Goal: Transaction & Acquisition: Book appointment/travel/reservation

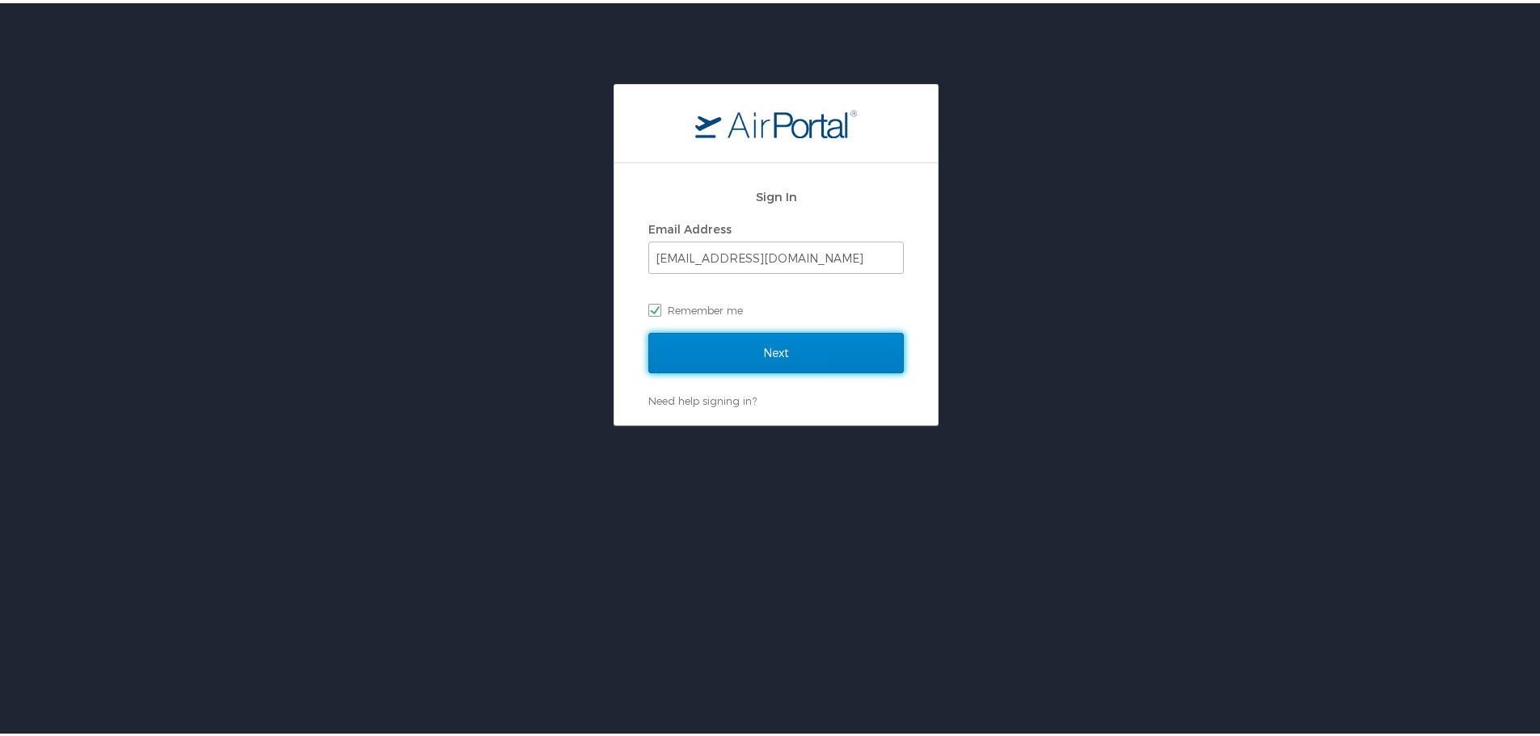
click at [778, 348] on input "Next" at bounding box center [775, 350] width 255 height 40
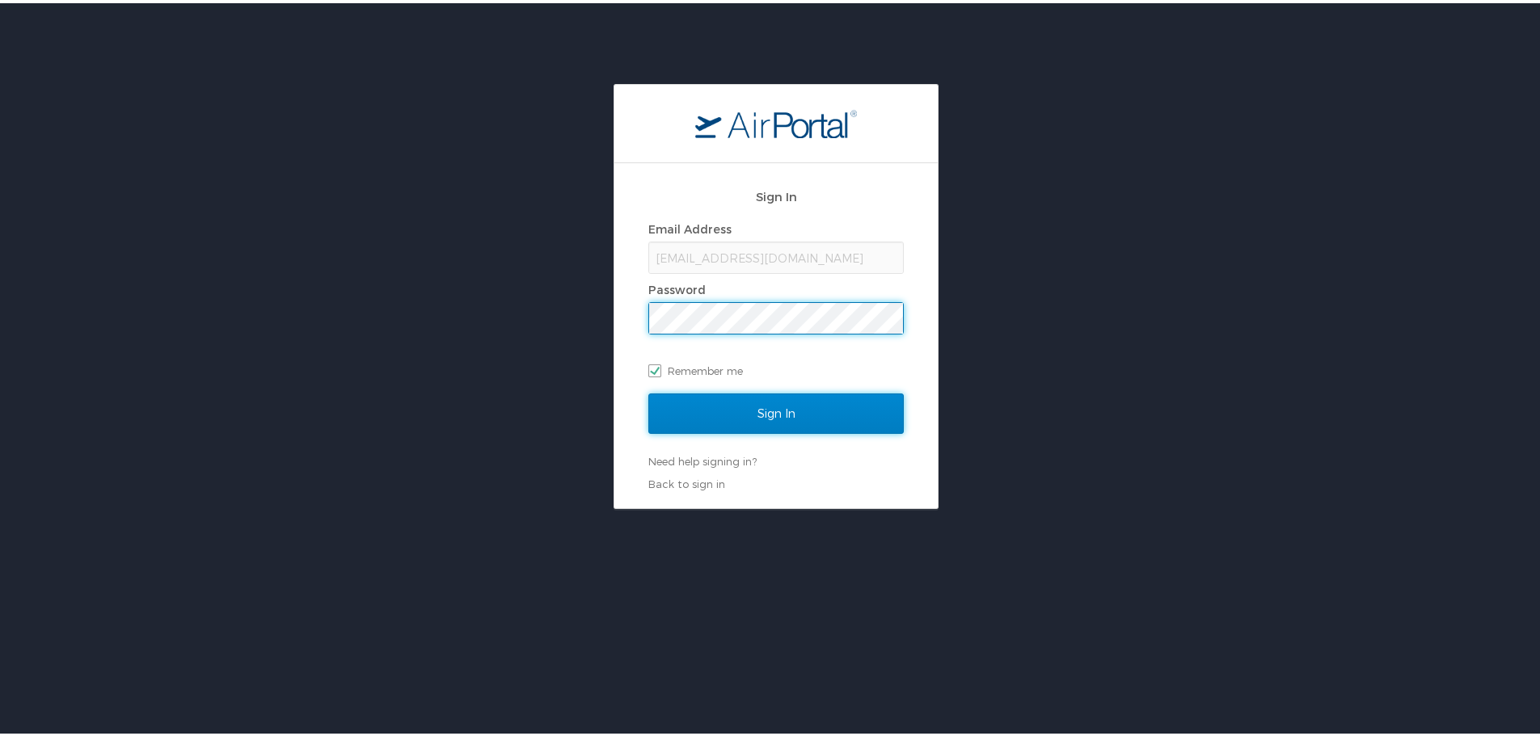
click at [768, 410] on input "Sign In" at bounding box center [775, 410] width 255 height 40
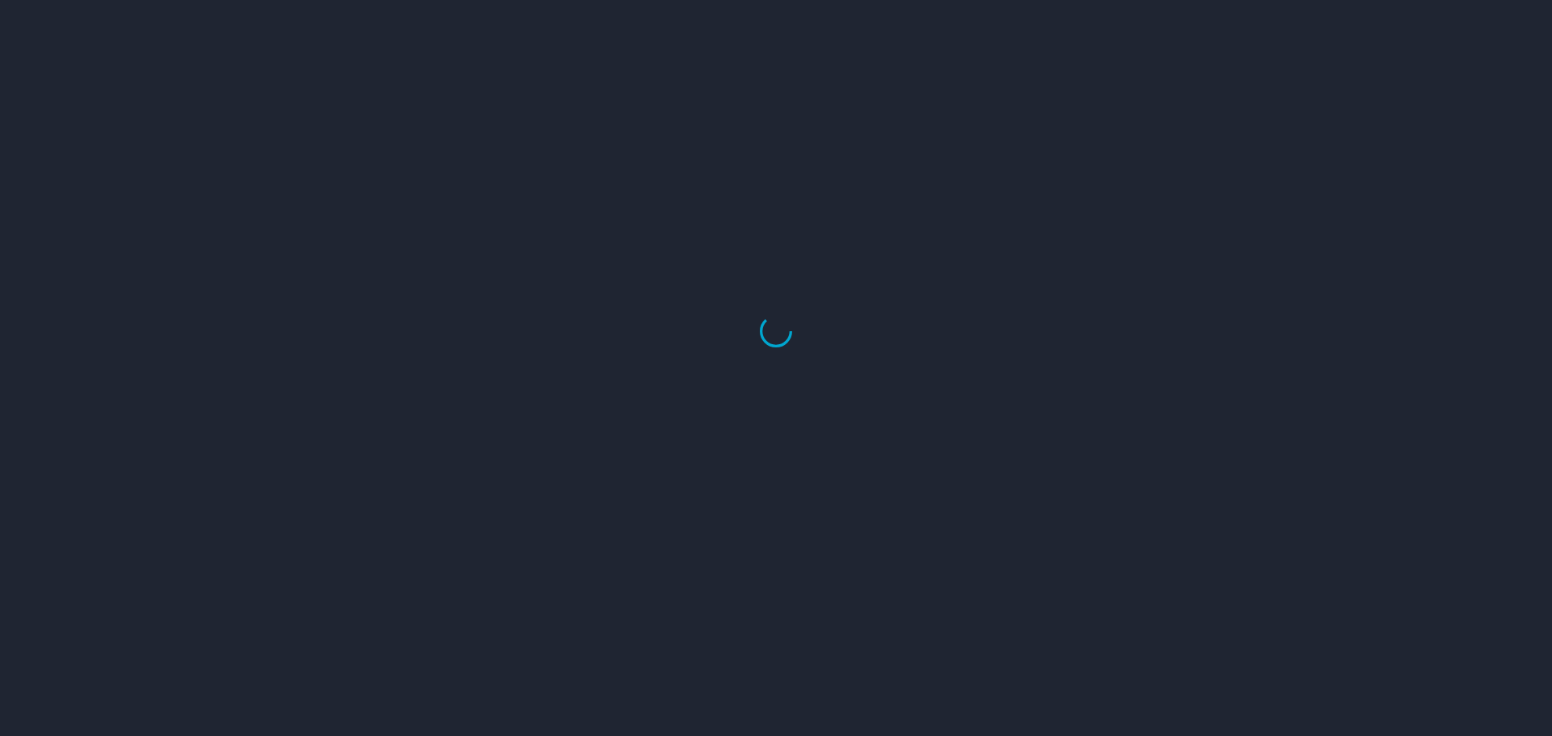
select select "US"
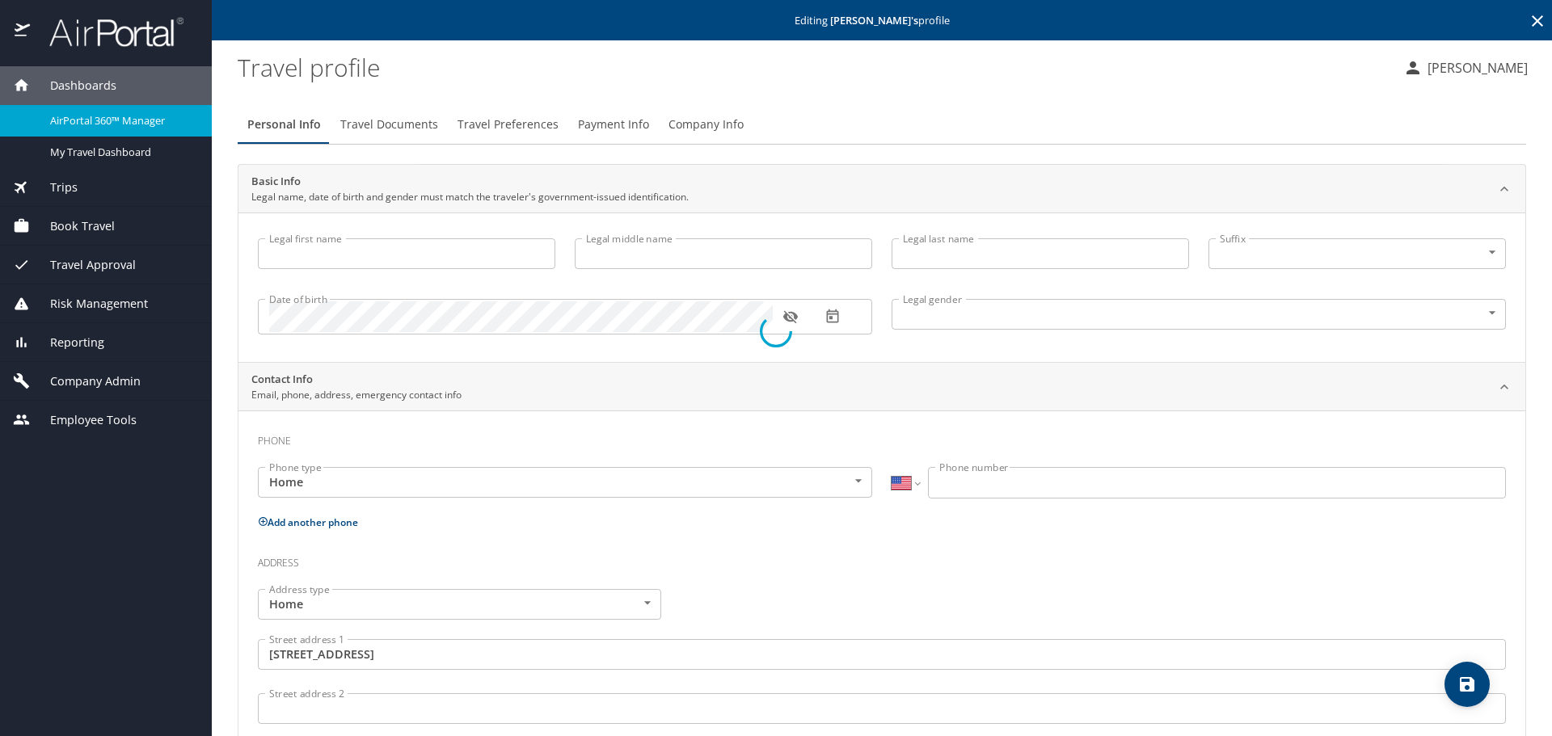
type input "Aliaha"
type input "[PERSON_NAME]"
type input "Daphnis"
type input "Female"
type input "Gerard"
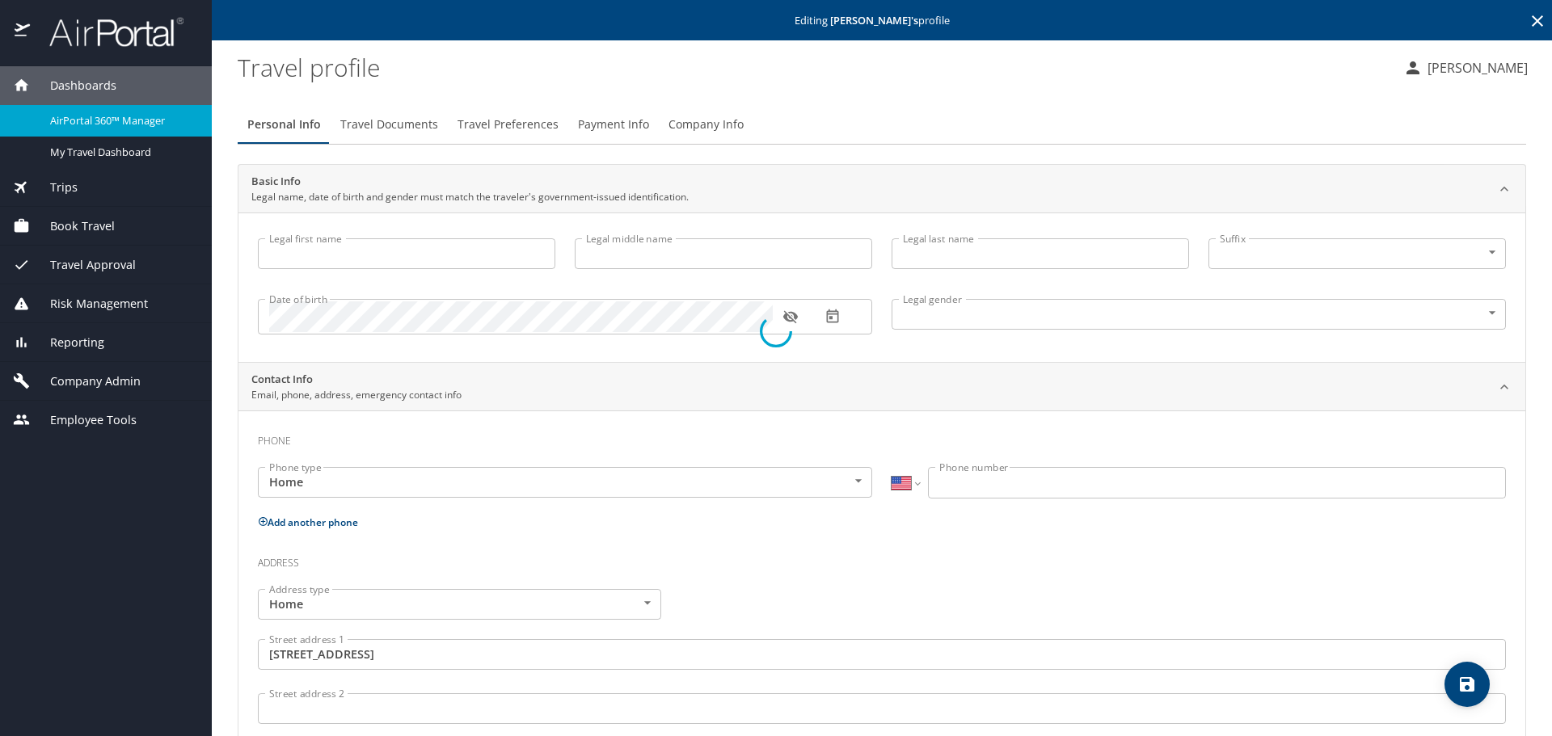
type input "Daphnis"
type input "(786) 486-2282"
type input "United States of America"
type input "Florida"
select select "US"
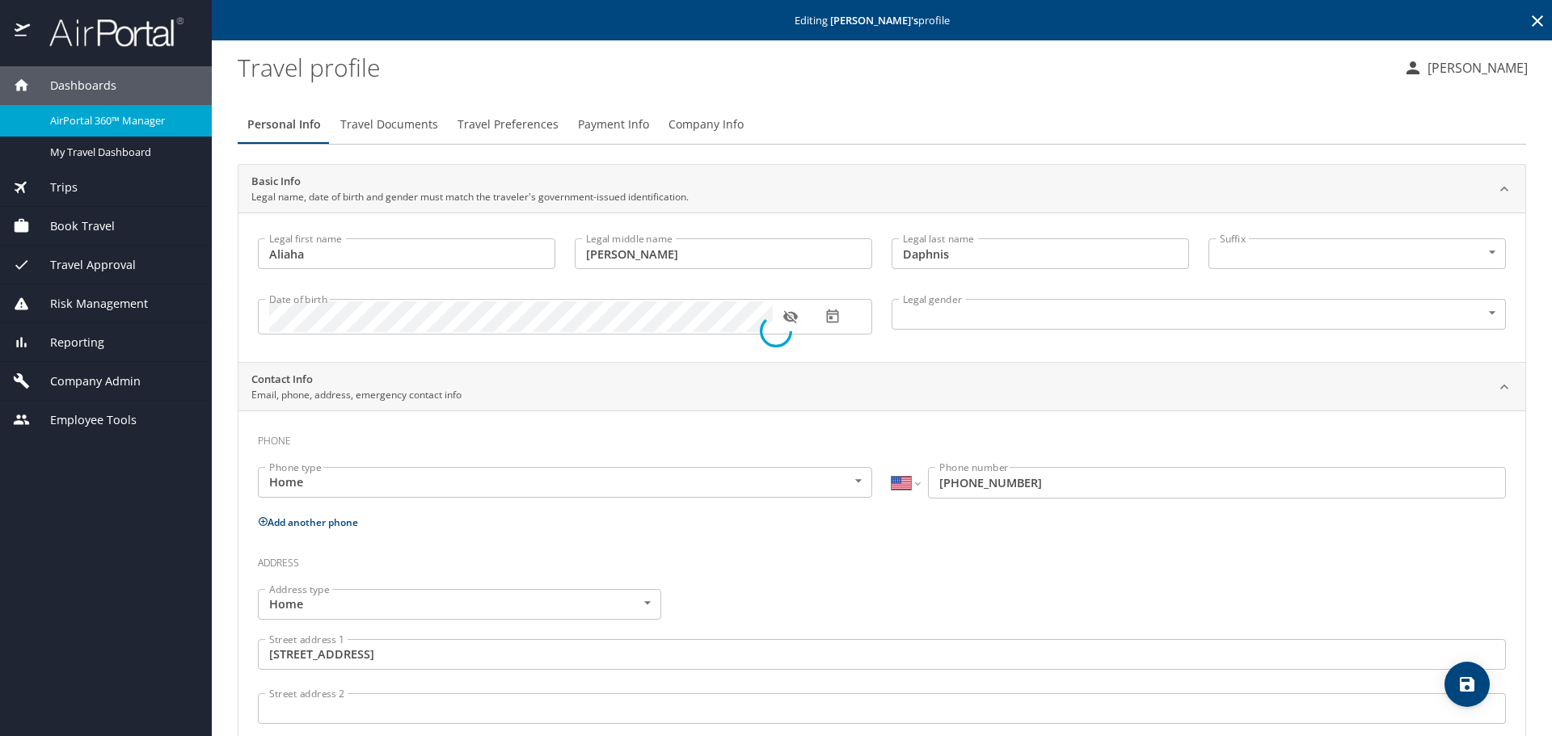
select select "US"
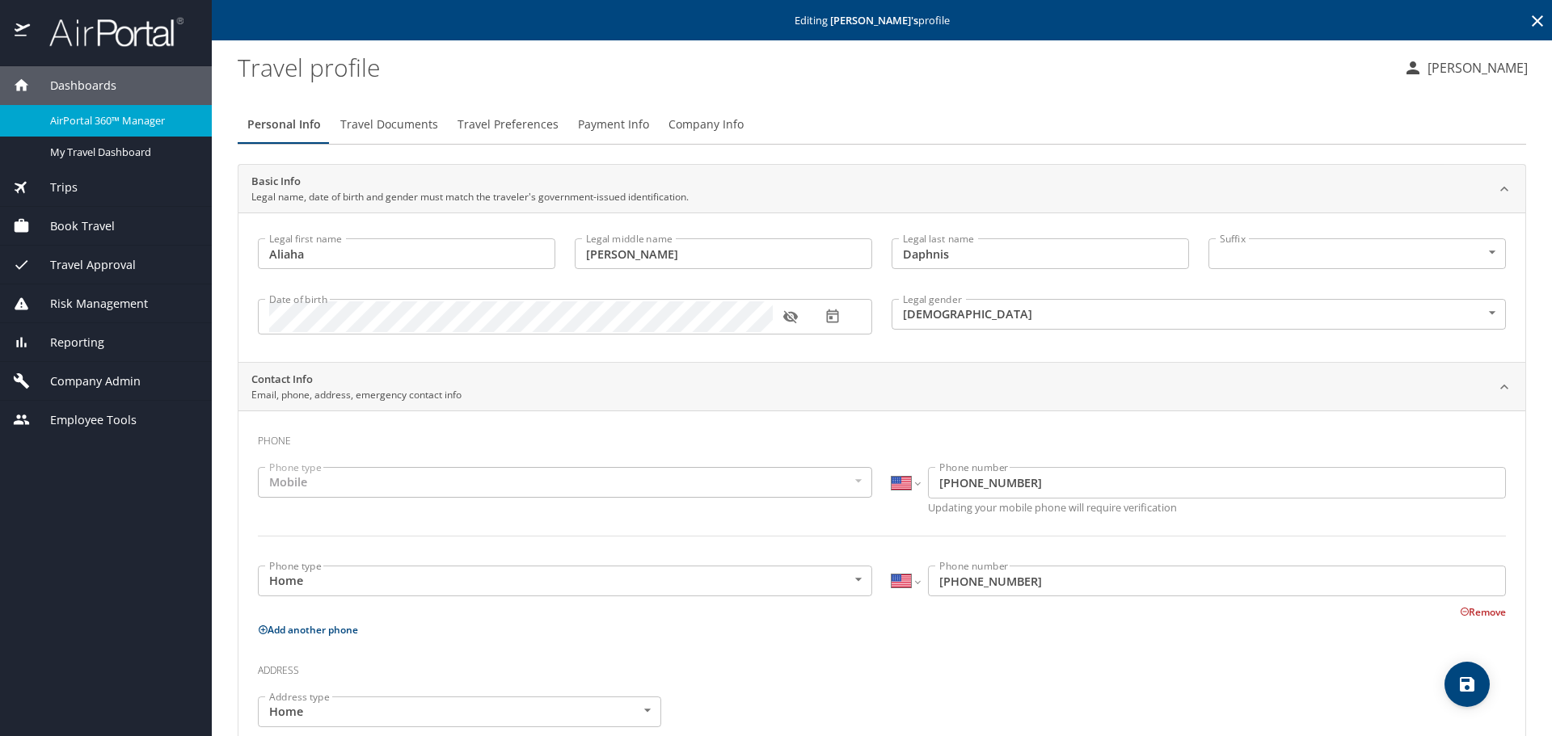
click at [173, 247] on div "Travel Approval" at bounding box center [106, 265] width 212 height 39
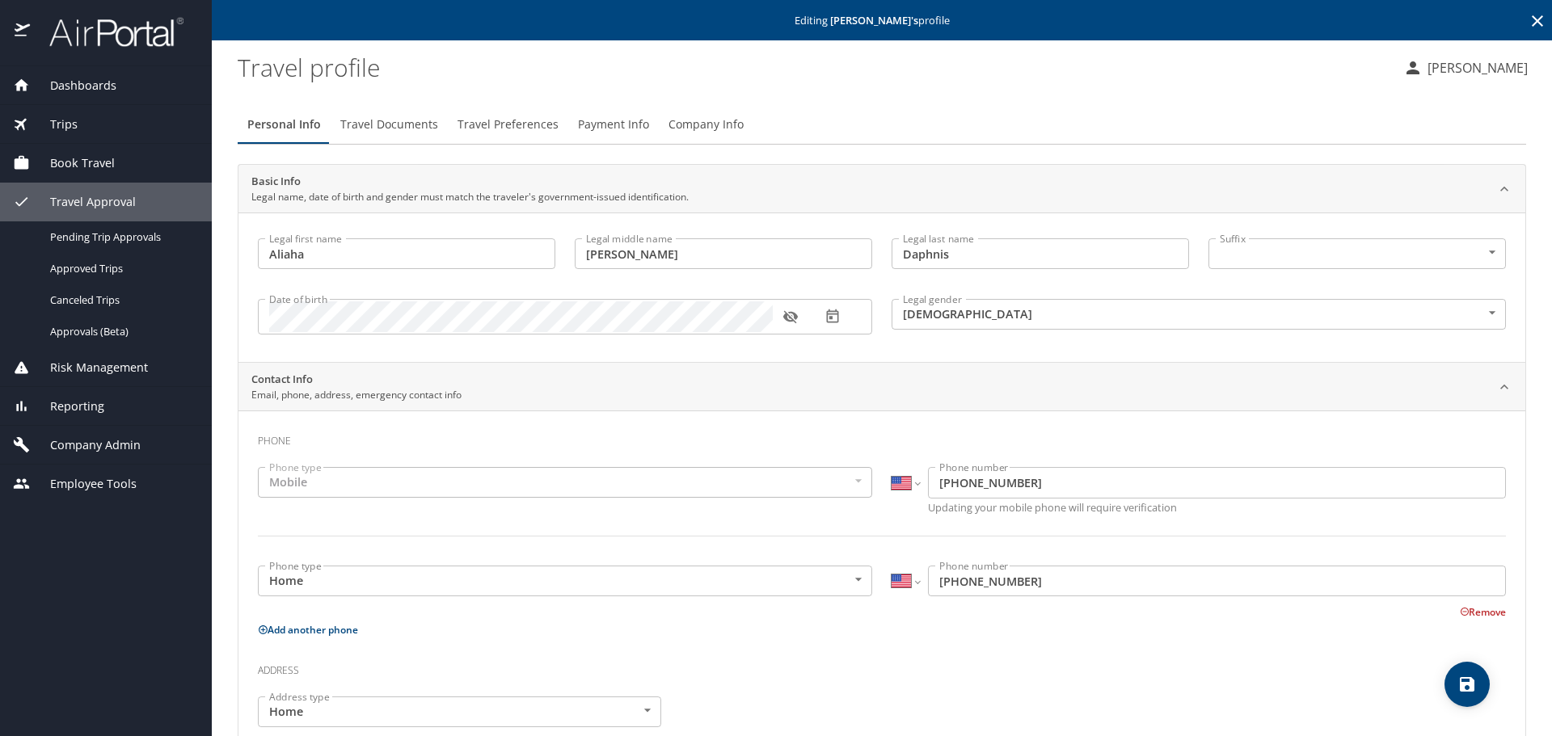
click at [75, 171] on span "Book Travel" at bounding box center [72, 163] width 85 height 18
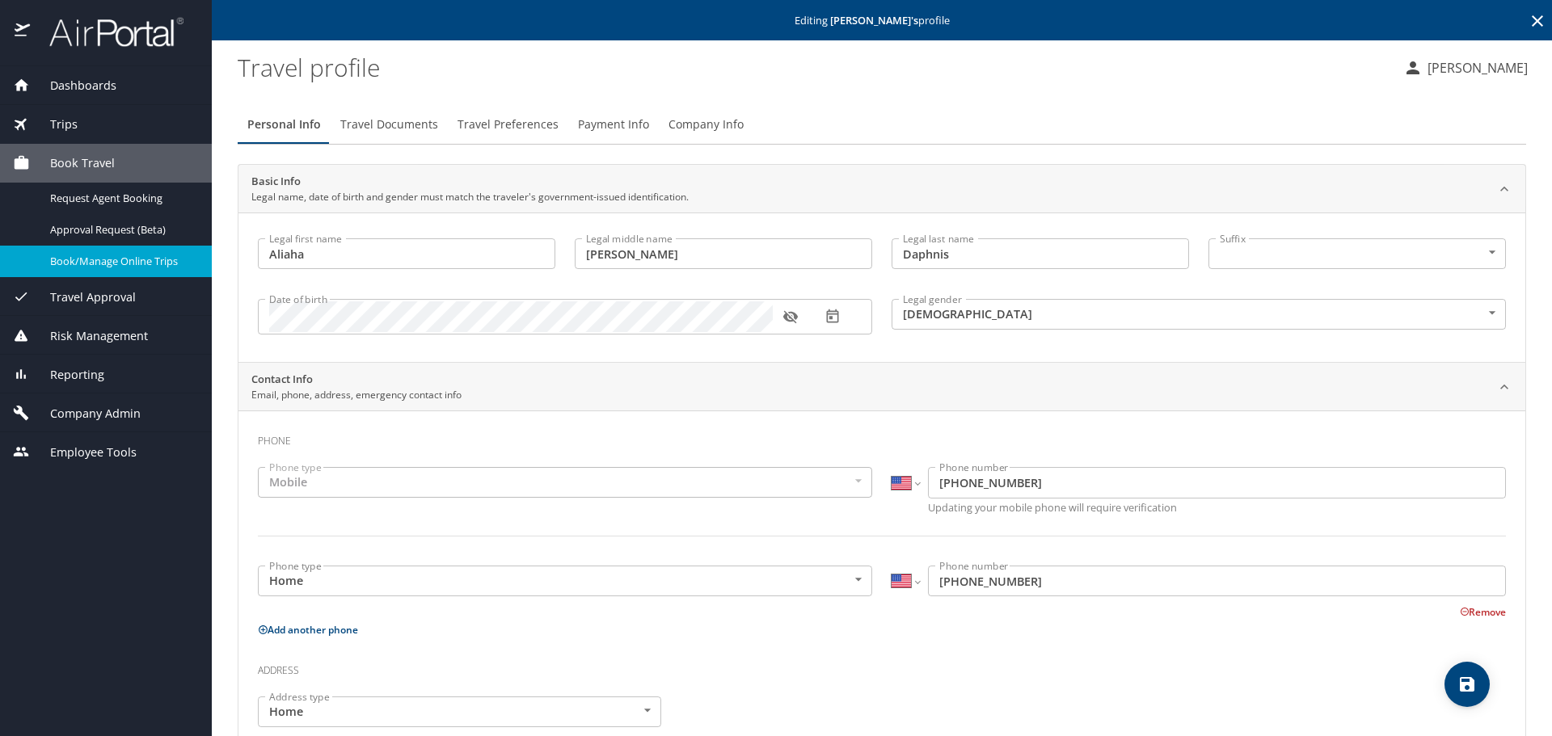
click at [112, 255] on span "Book/Manage Online Trips" at bounding box center [121, 261] width 142 height 15
